Goal: Transaction & Acquisition: Download file/media

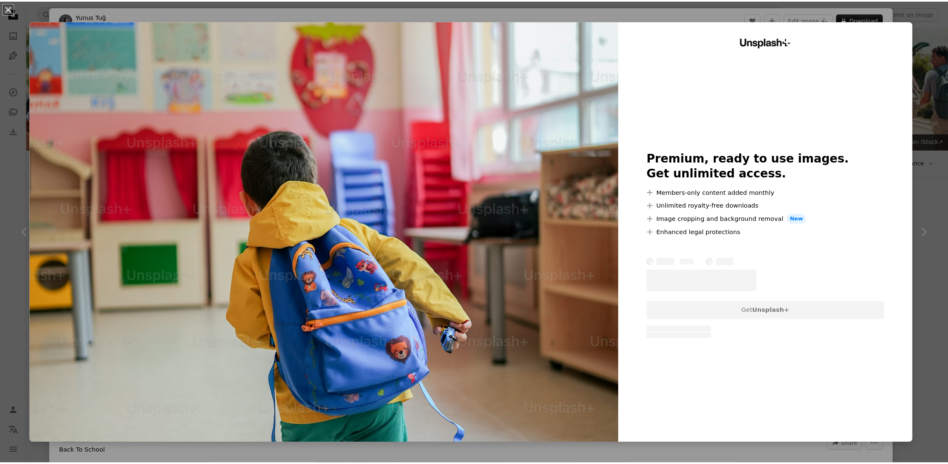
scroll to position [1187, 0]
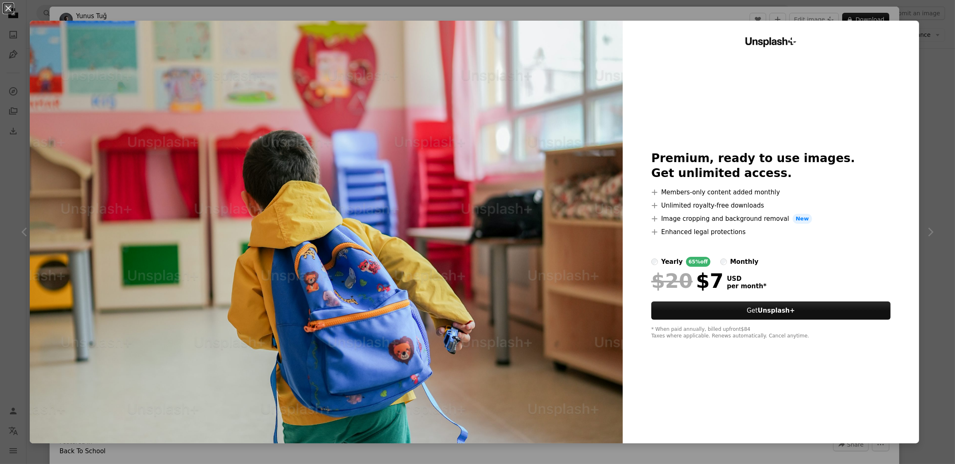
click at [923, 167] on div "An X shape Unsplash+ Premium, ready to use images. Get unlimited access. A plus…" at bounding box center [477, 232] width 955 height 464
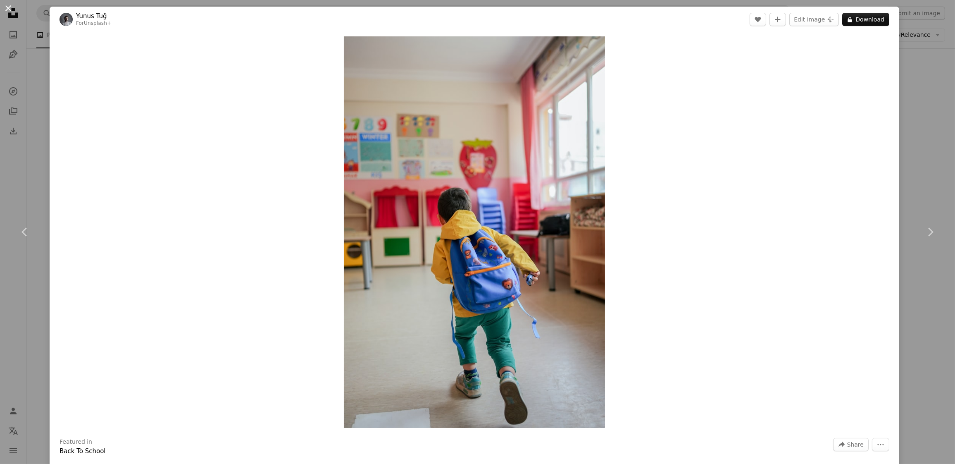
click at [8, 9] on button "An X shape" at bounding box center [8, 8] width 10 height 10
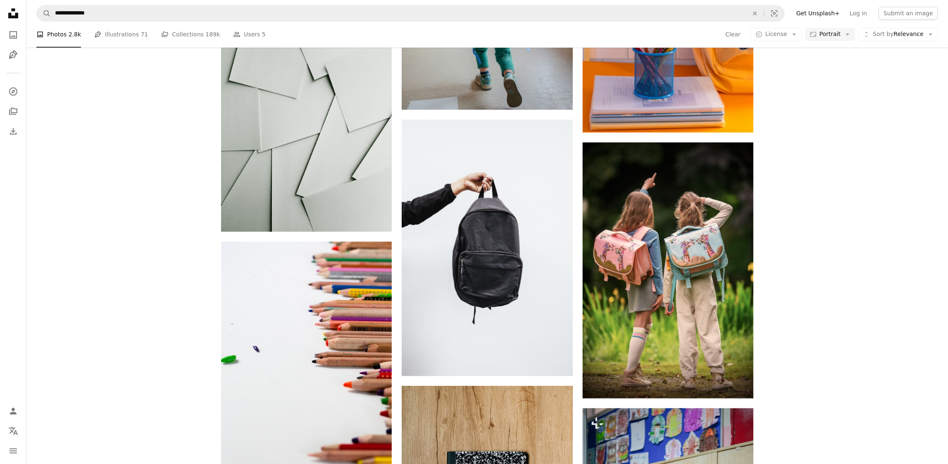
scroll to position [1361, 0]
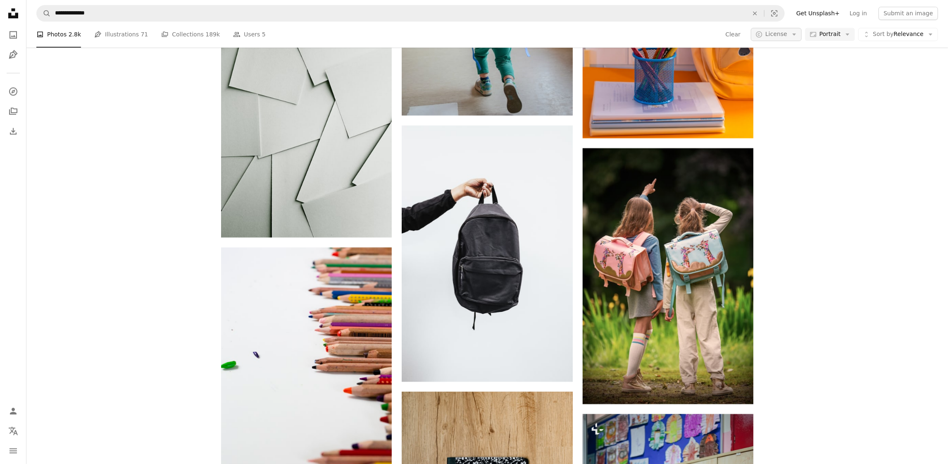
click at [794, 36] on icon "Arrow down" at bounding box center [794, 34] width 7 height 7
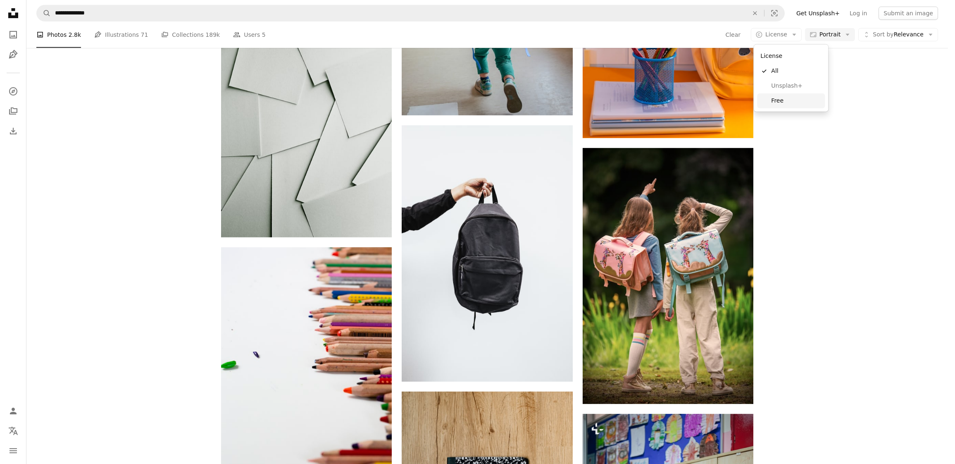
click at [789, 97] on span "Free" at bounding box center [796, 101] width 50 height 8
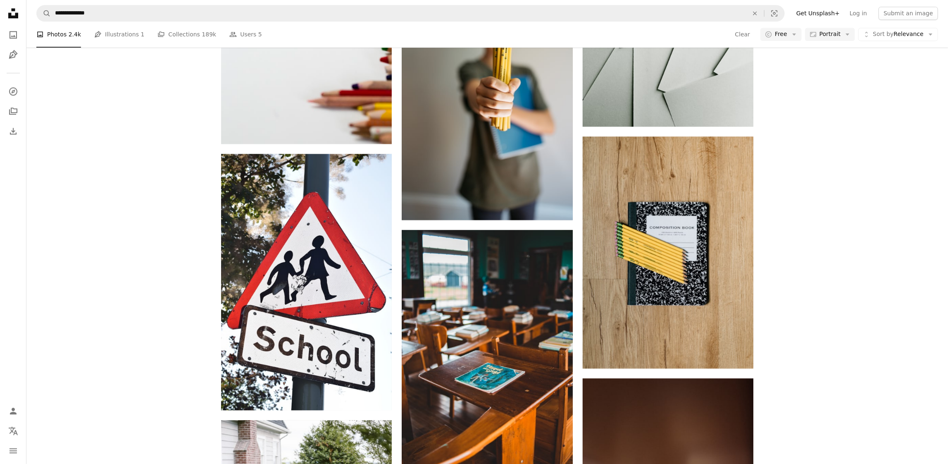
scroll to position [378, 0]
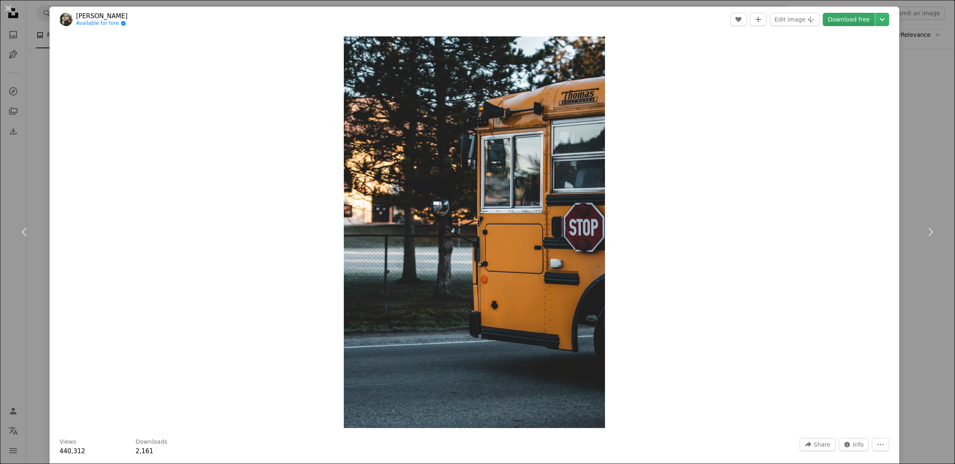
click at [835, 24] on link "Download free" at bounding box center [849, 19] width 52 height 13
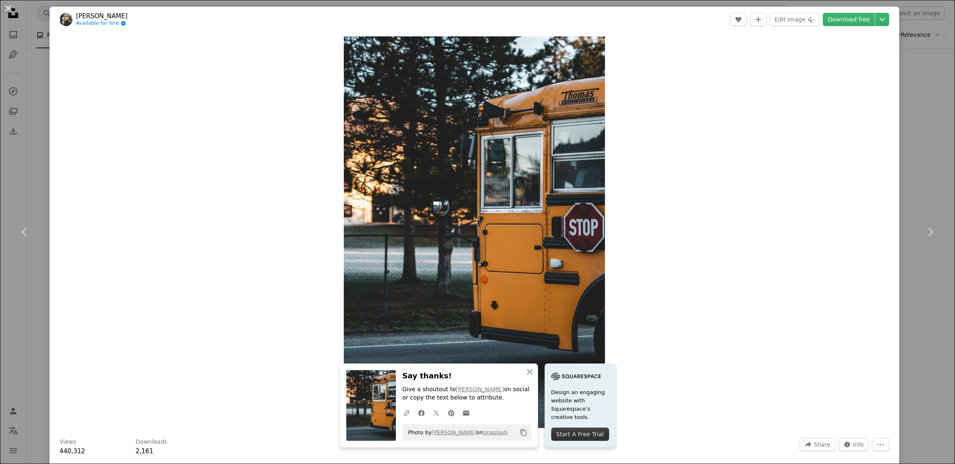
click at [7, 8] on button "An X shape" at bounding box center [8, 8] width 10 height 10
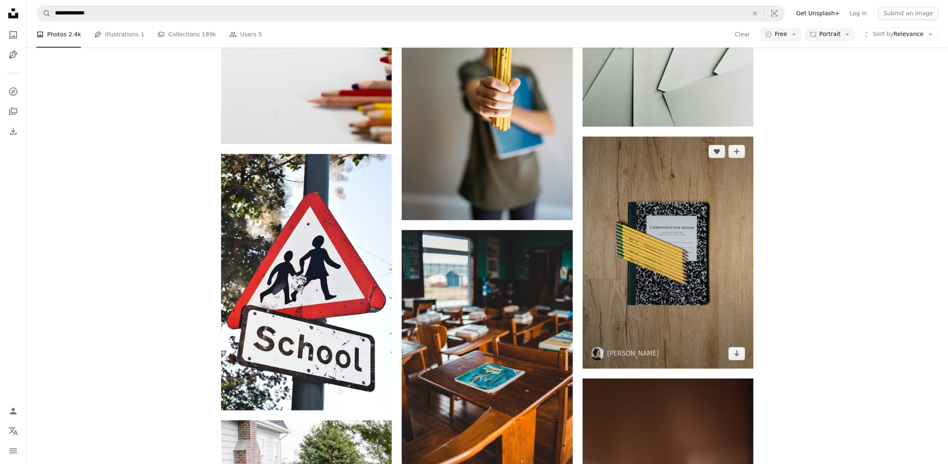
scroll to position [2201, 0]
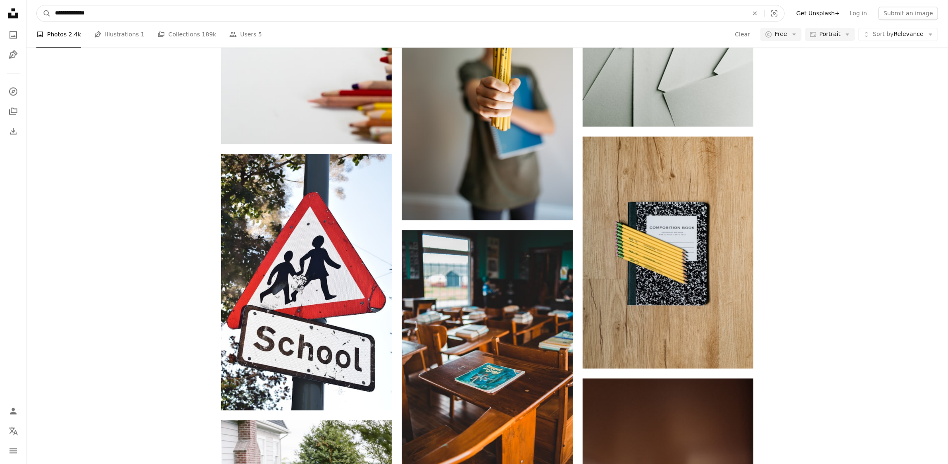
click at [127, 11] on input "**********" at bounding box center [398, 13] width 695 height 16
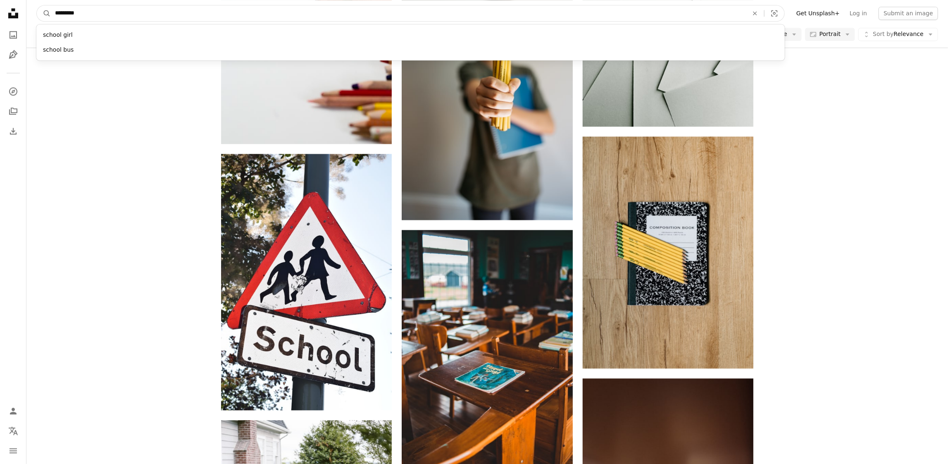
type input "**********"
click button "A magnifying glass" at bounding box center [44, 13] width 14 height 16
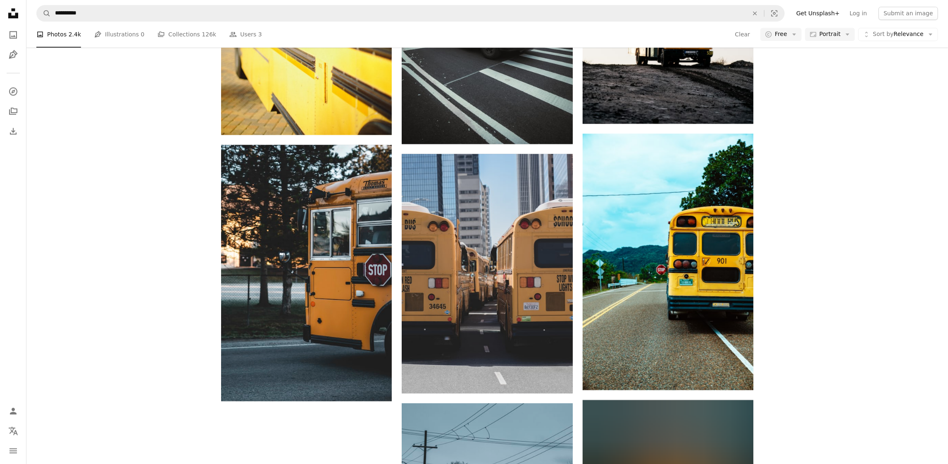
scroll to position [2094, 0]
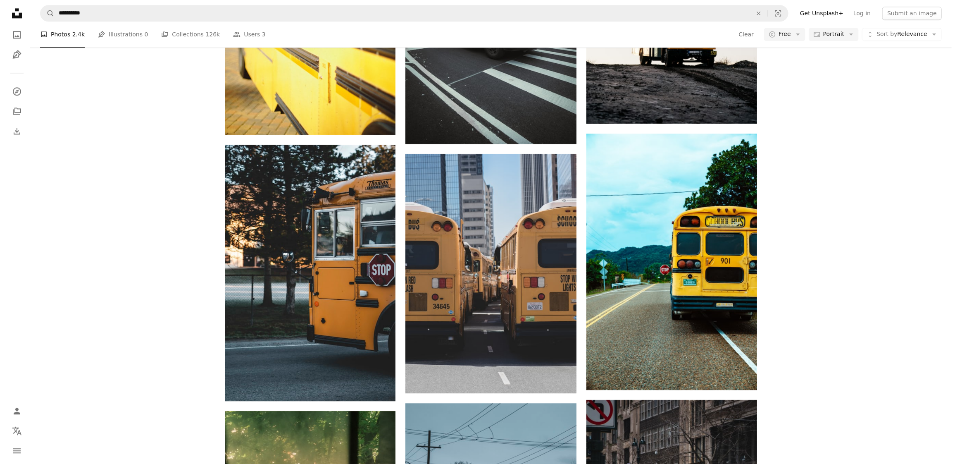
scroll to position [3726, 0]
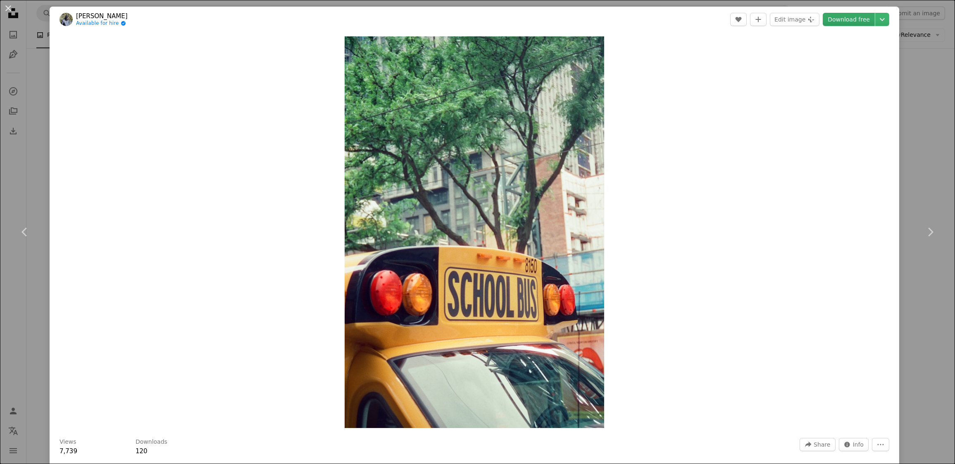
click at [846, 22] on link "Download free" at bounding box center [849, 19] width 52 height 13
